Goal: Entertainment & Leisure: Consume media (video, audio)

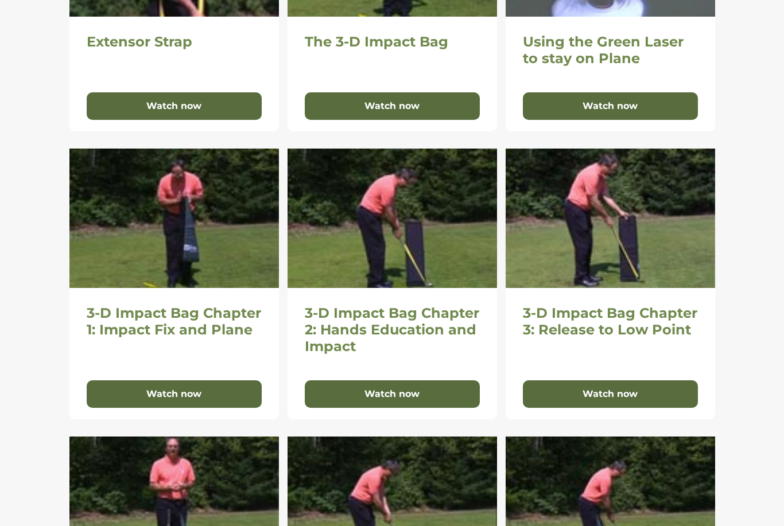
scroll to position [402, 0]
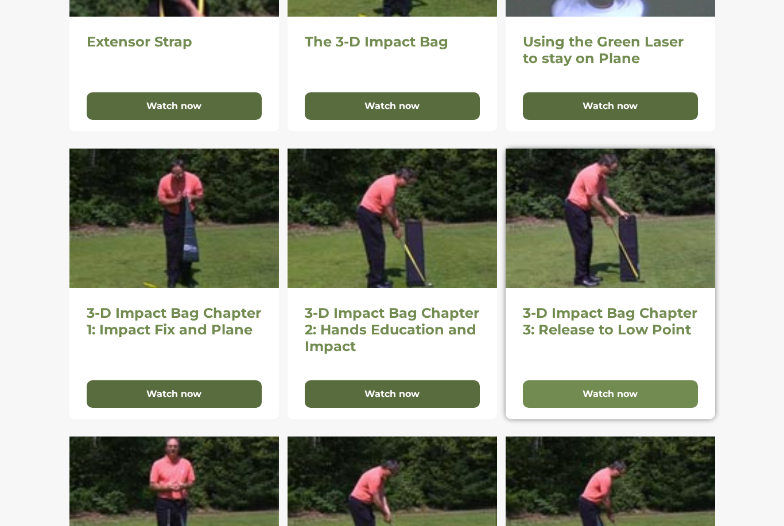
click at [652, 397] on button "Watch now" at bounding box center [610, 394] width 175 height 28
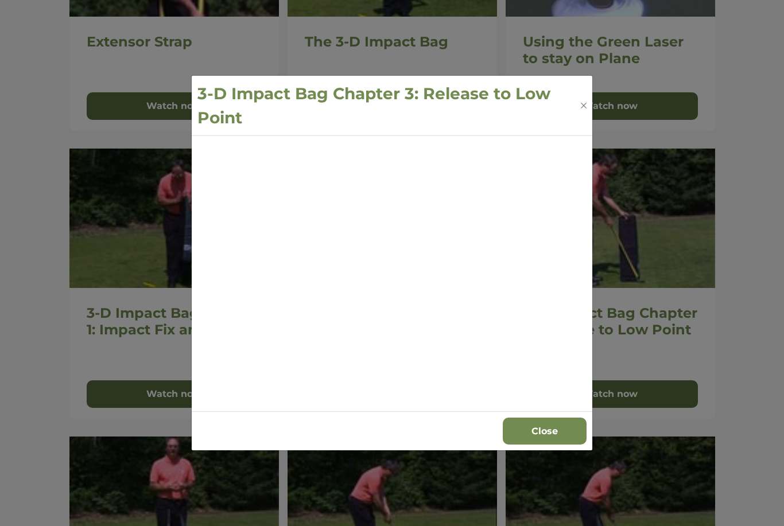
click at [568, 445] on button "Close" at bounding box center [544, 432] width 84 height 28
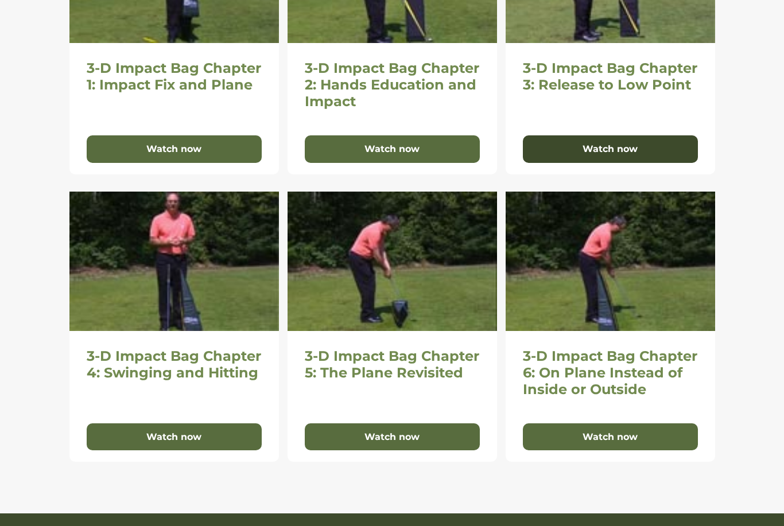
scroll to position [646, 0]
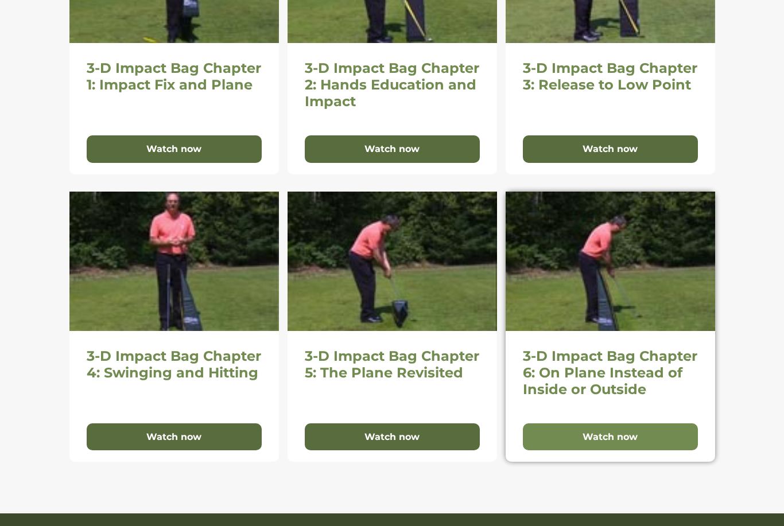
click at [652, 426] on button "Watch now" at bounding box center [610, 437] width 175 height 28
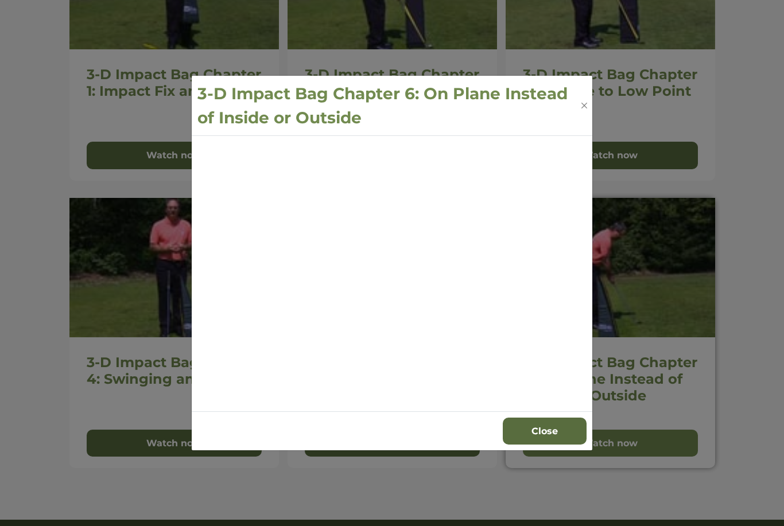
scroll to position [637, 0]
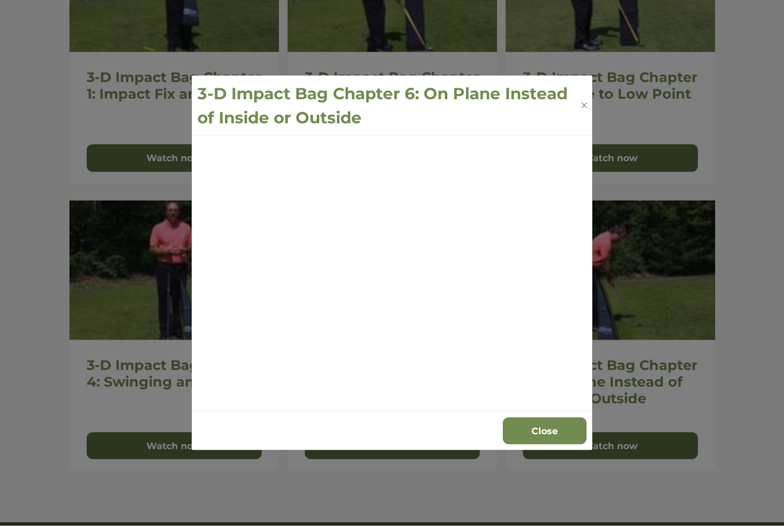
click at [570, 445] on button "Close" at bounding box center [544, 432] width 84 height 28
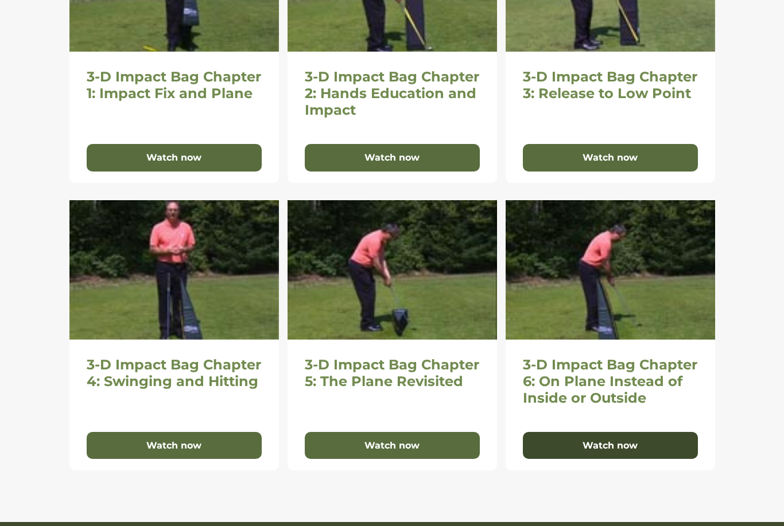
scroll to position [704, 0]
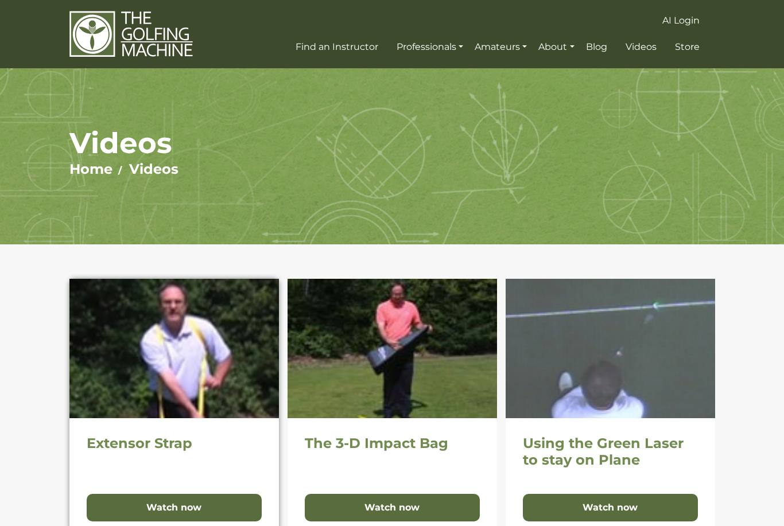
click at [99, 446] on h2 "Extensor Strap" at bounding box center [174, 443] width 175 height 17
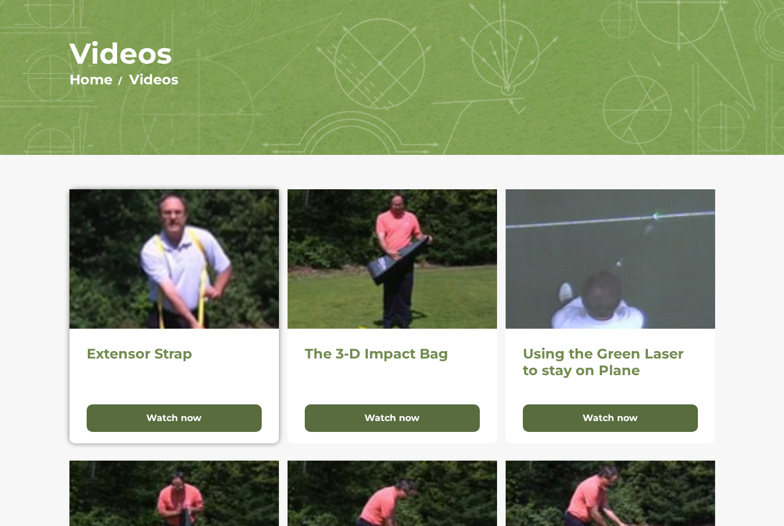
scroll to position [89, 0]
click at [115, 438] on div "Extensor Strap Watch now" at bounding box center [173, 386] width 209 height 115
click at [115, 418] on button "Watch now" at bounding box center [174, 418] width 175 height 28
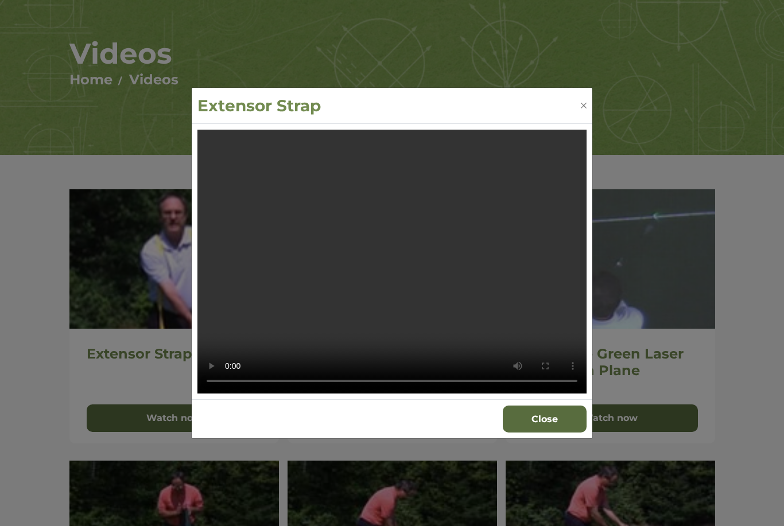
click at [392, 281] on video "Your browser does not support the video tag." at bounding box center [391, 262] width 389 height 264
